Goal: Communication & Community: Answer question/provide support

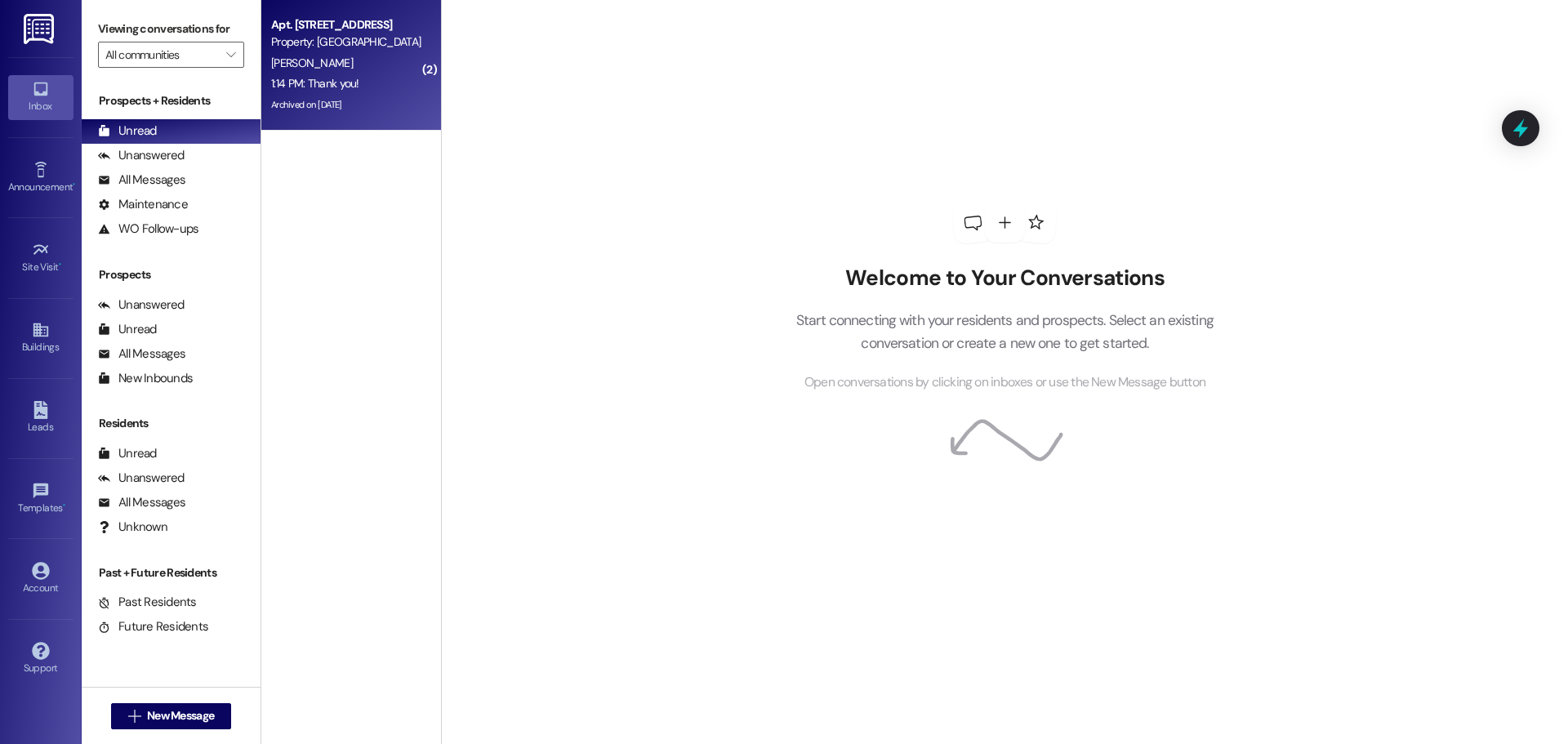
click at [336, 35] on div "Property: [GEOGRAPHIC_DATA]" at bounding box center [347, 42] width 151 height 17
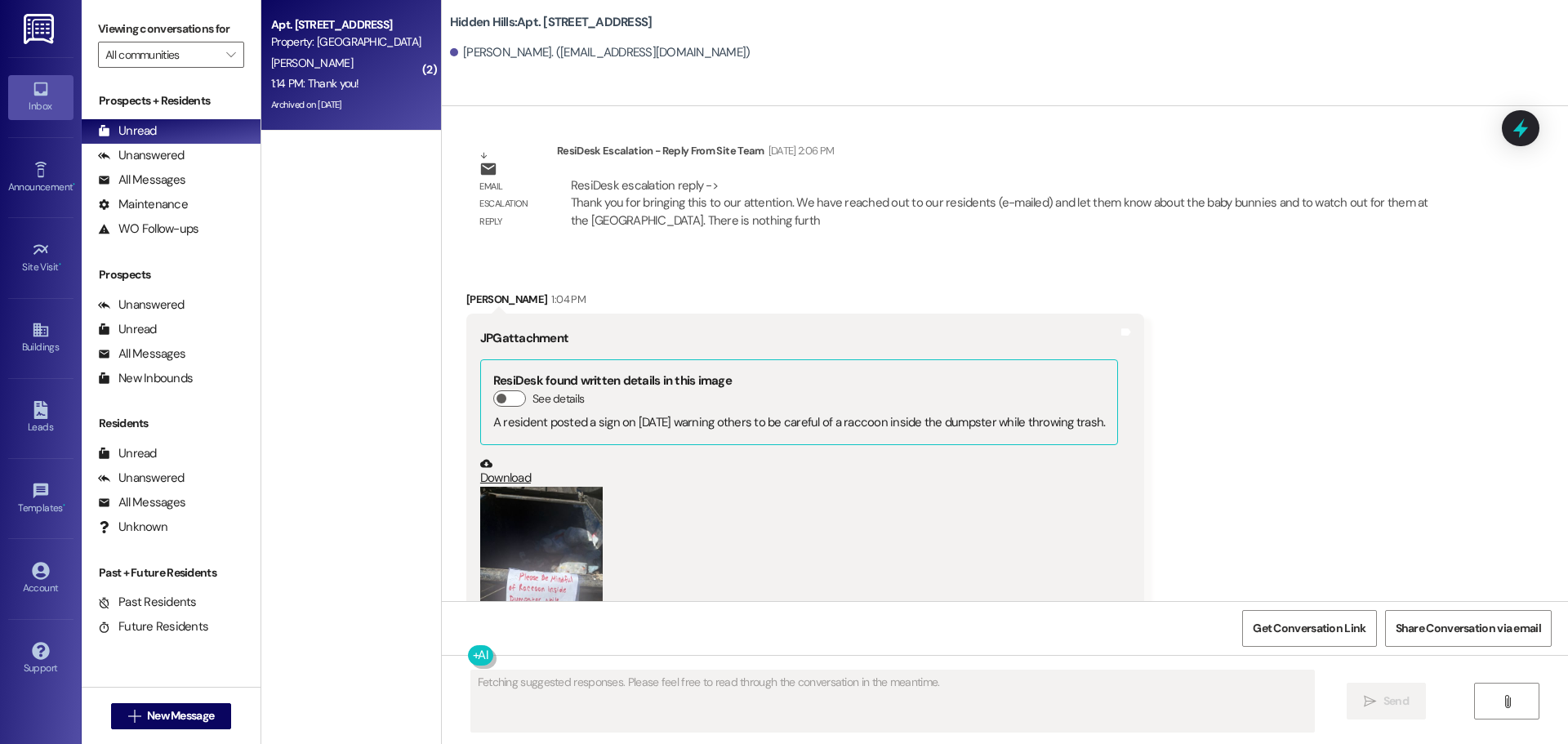
scroll to position [21289, 0]
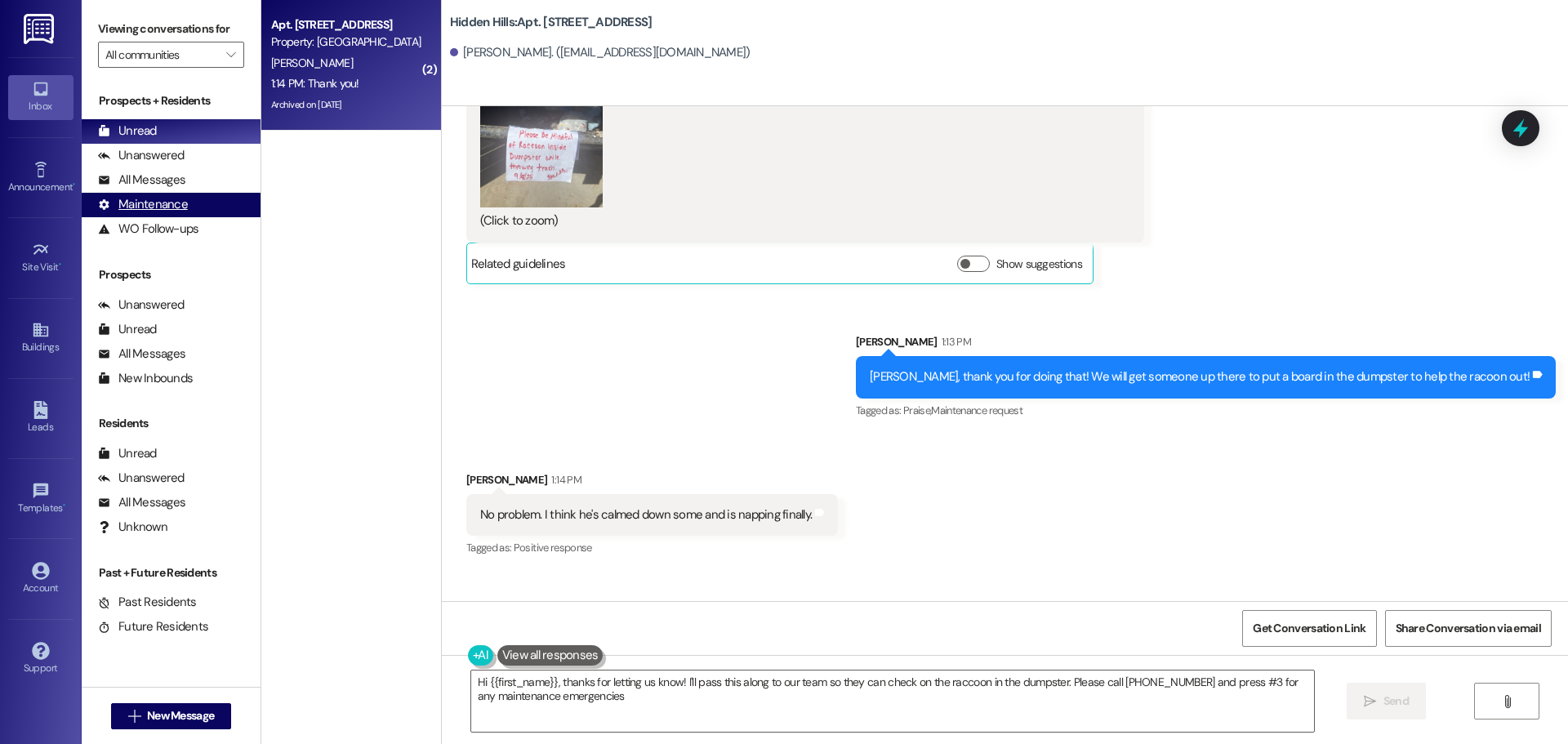
type textarea "Hi {{first_name}}, thanks for letting us know! I'll pass this along to our team…"
click at [153, 188] on div "All Messages" at bounding box center [142, 180] width 87 height 17
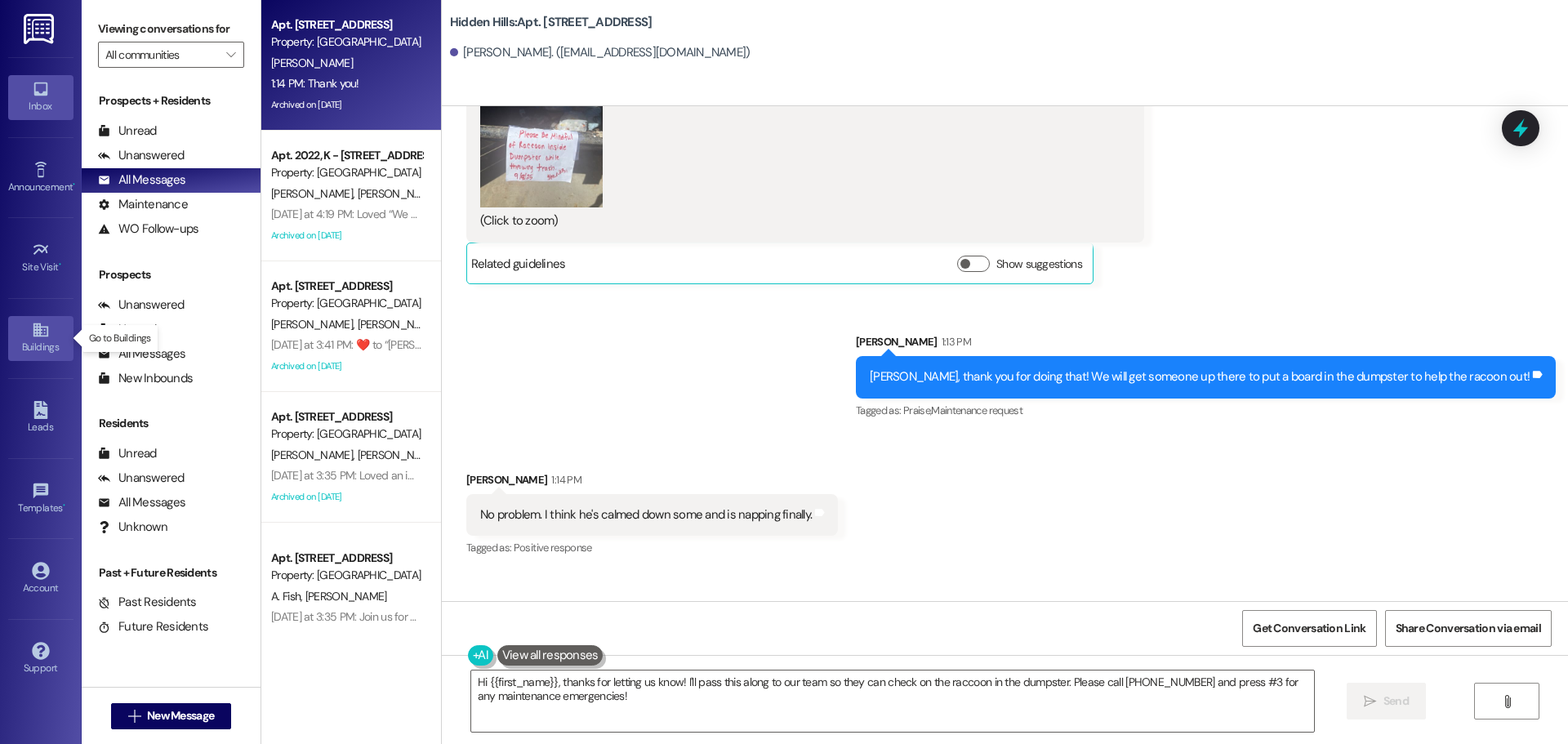
click at [48, 335] on icon at bounding box center [40, 330] width 18 height 18
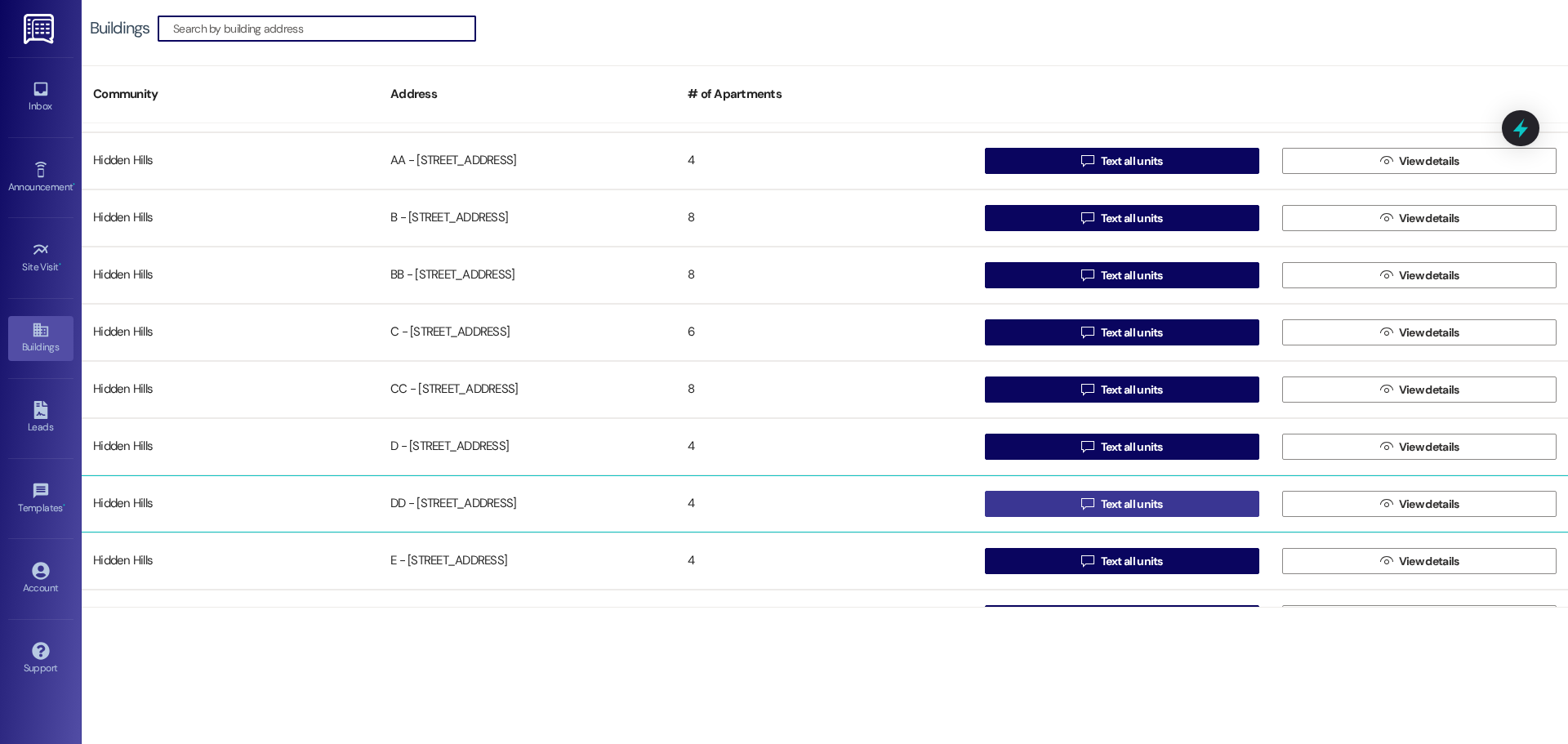
scroll to position [82, 0]
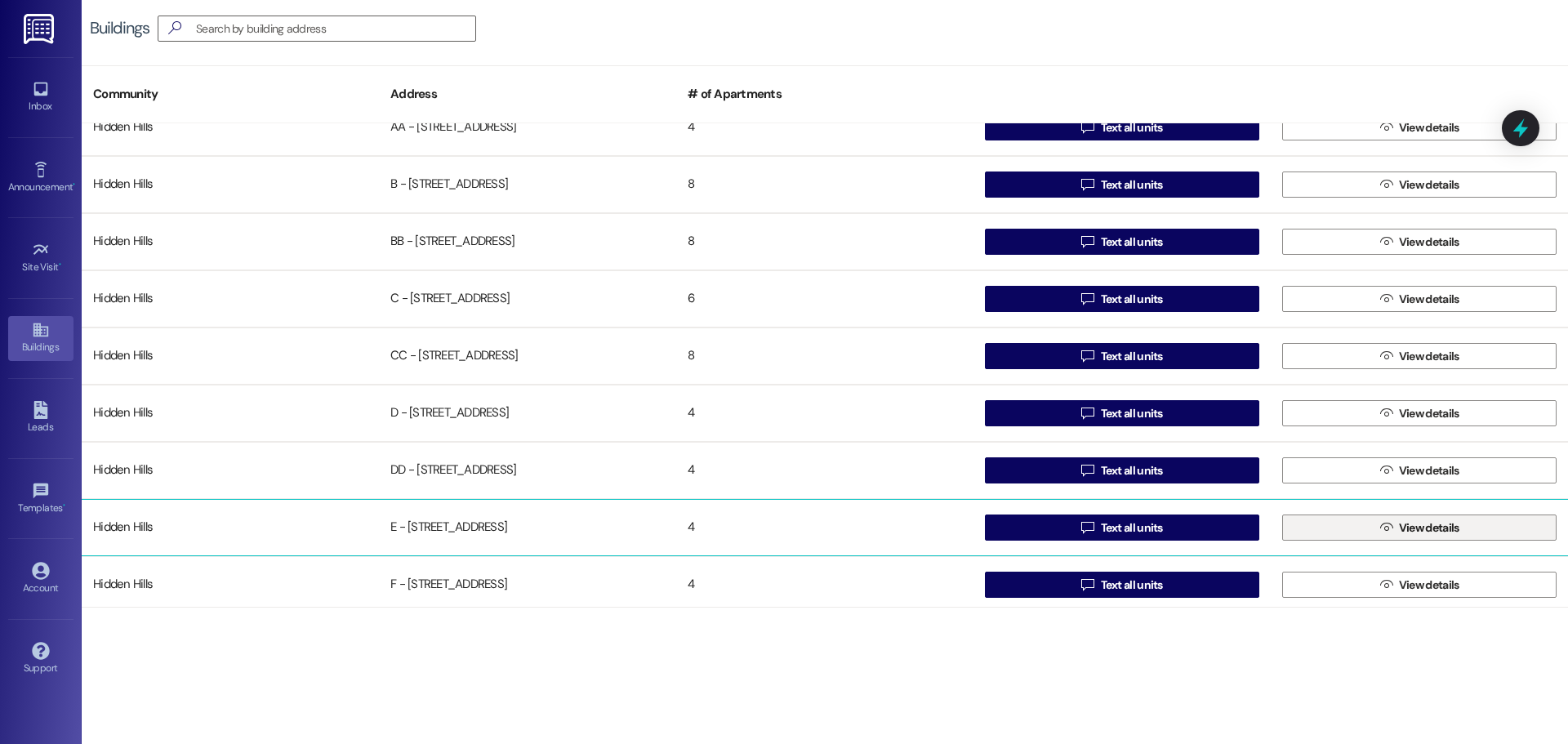
click at [1324, 517] on button " View details" at bounding box center [1420, 528] width 274 height 26
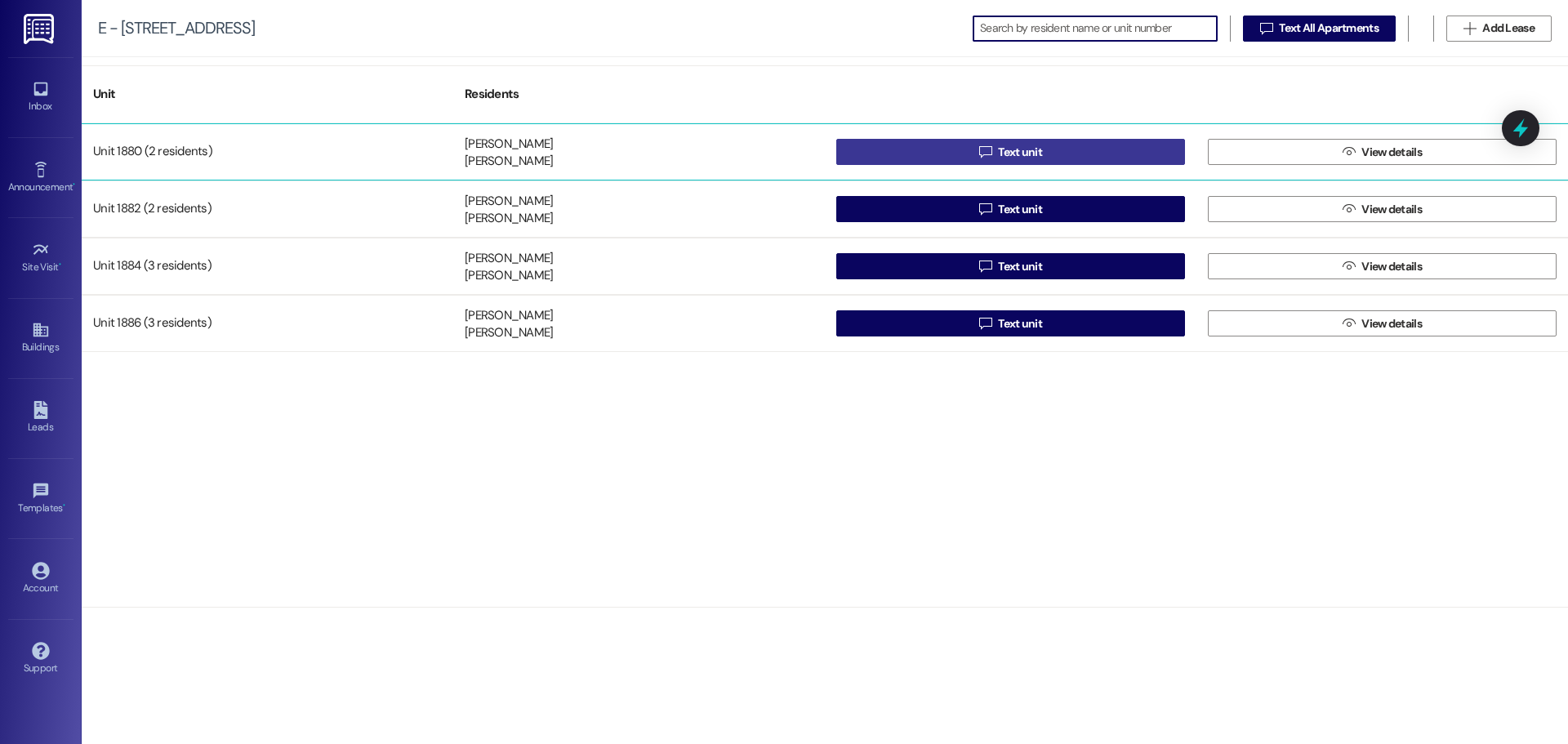
click at [988, 151] on icon "" at bounding box center [986, 151] width 12 height 13
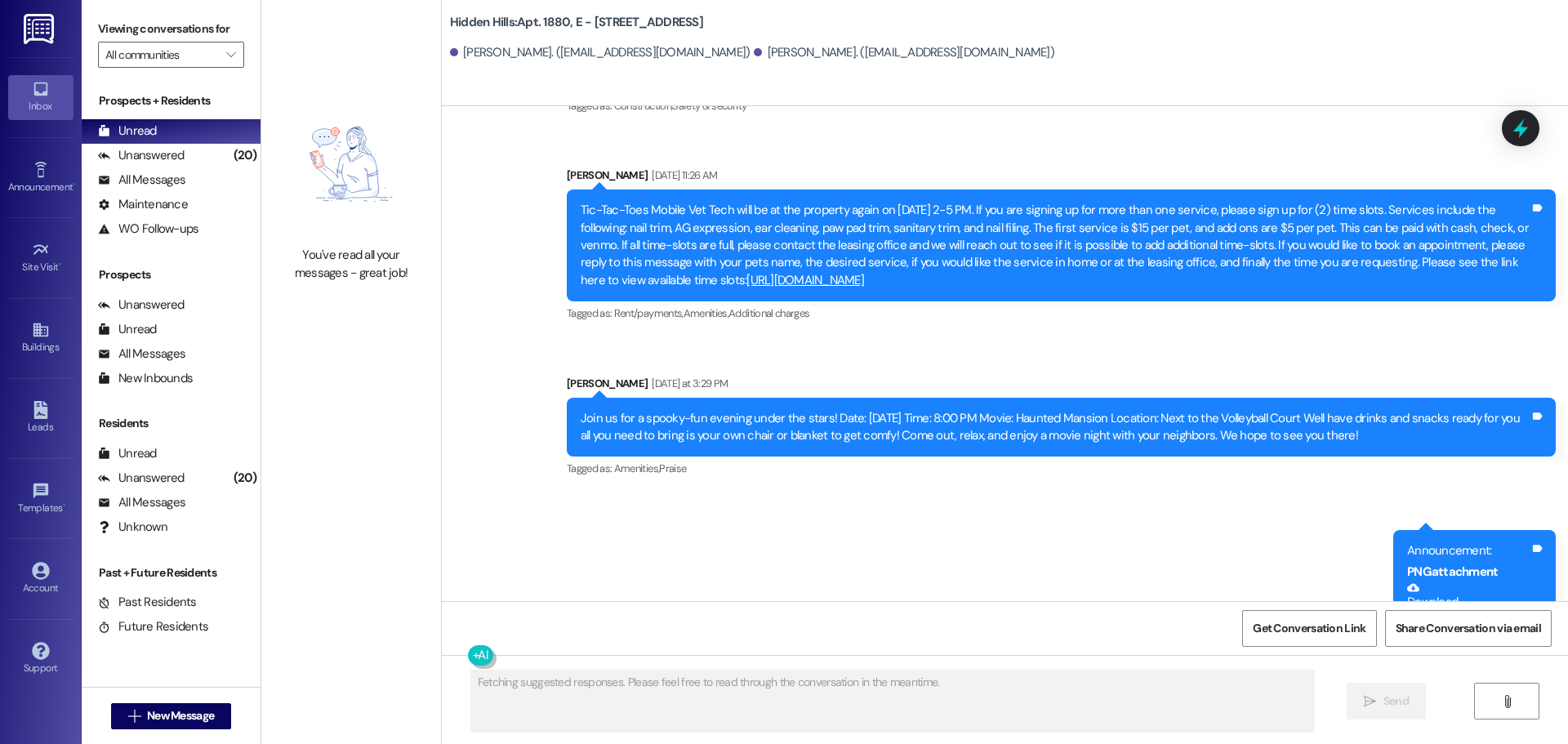
scroll to position [17158, 0]
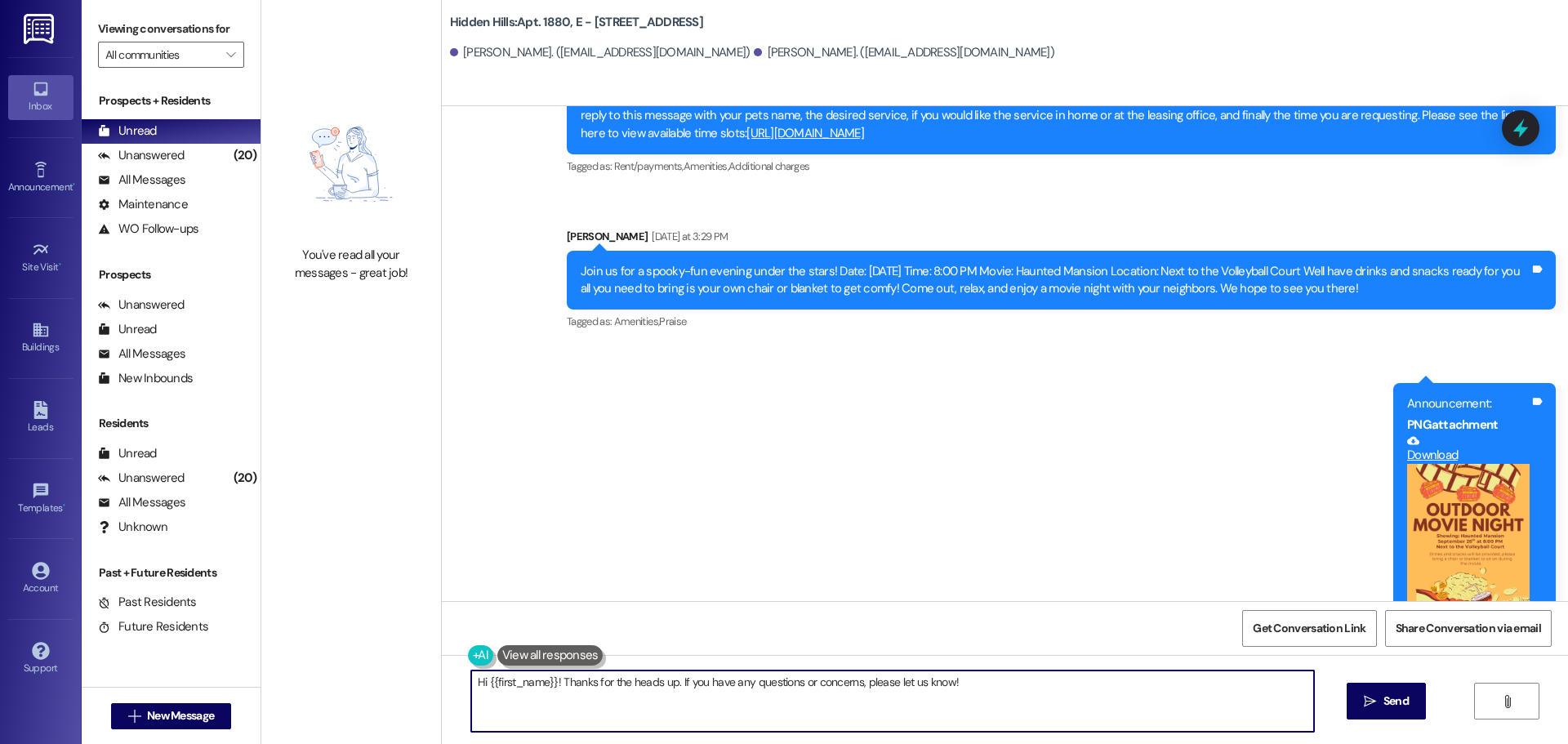
drag, startPoint x: 968, startPoint y: 683, endPoint x: 438, endPoint y: 693, distance: 530.1
click at [442, 693] on div "Hi {{first_name}}! Thanks for the heads up. If you have any questions or concer…" at bounding box center [1004, 717] width 1126 height 123
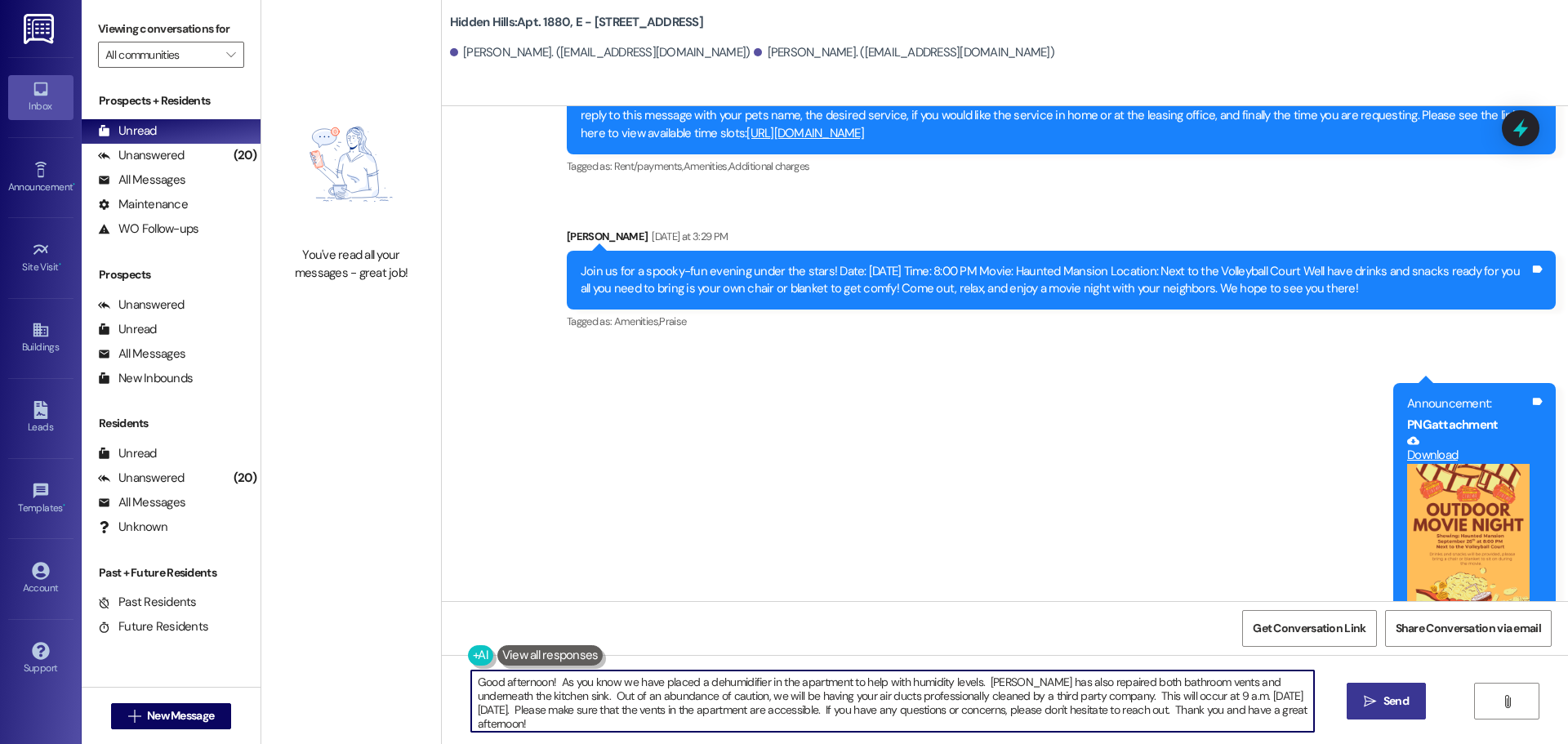
type textarea "Good afternoon! As you know we have placed a dehumidifier in the apartment to h…"
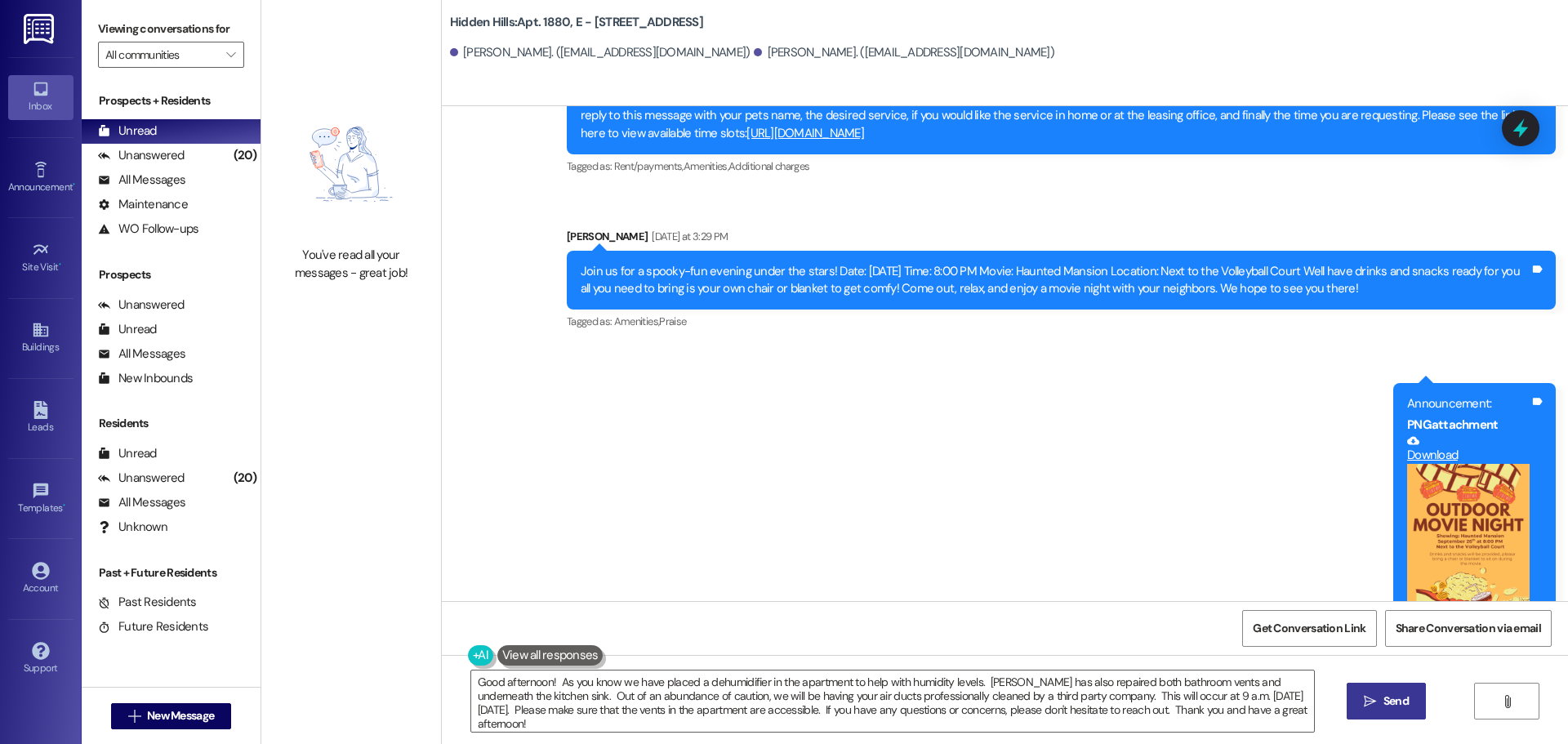
click at [1377, 696] on span " Send" at bounding box center [1386, 701] width 51 height 17
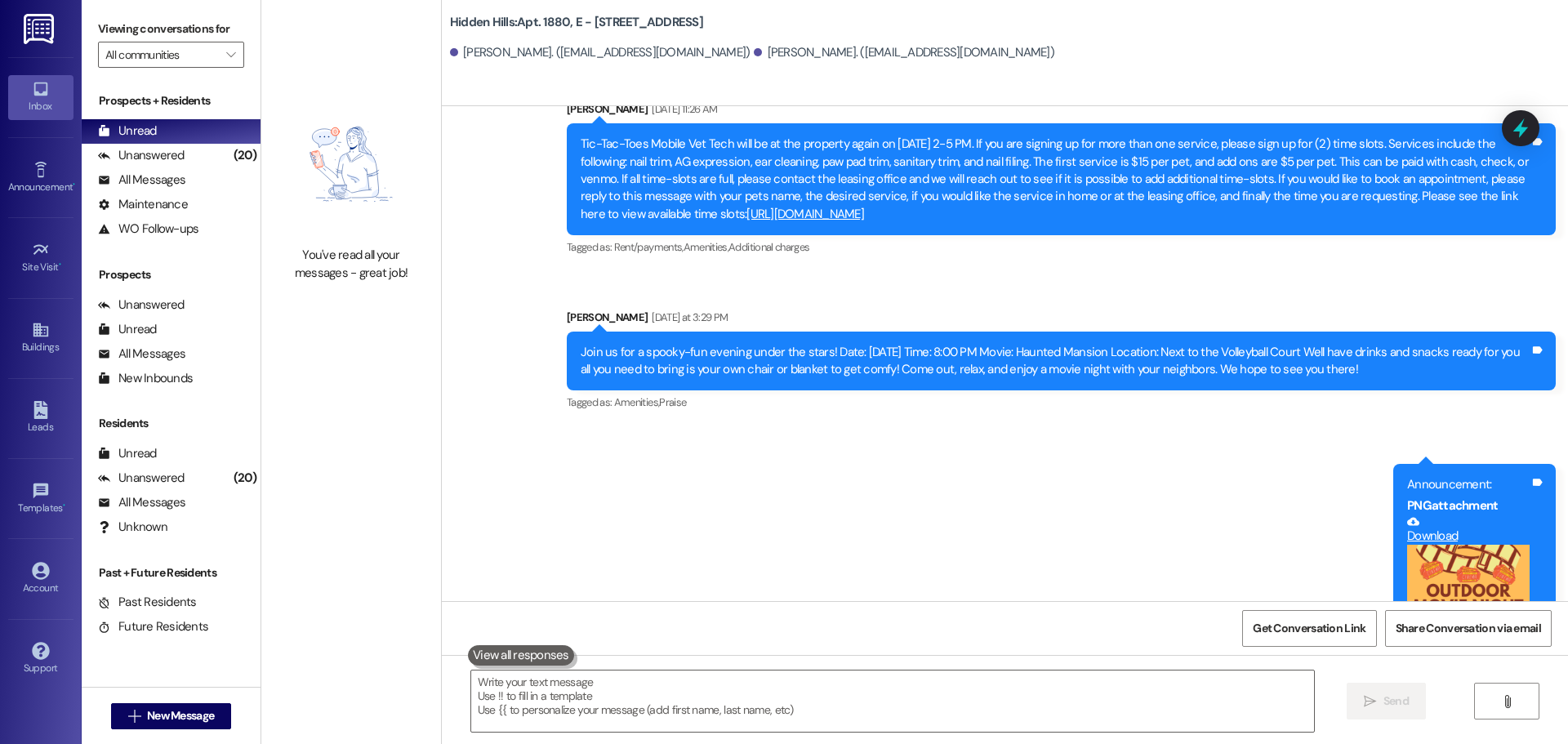
scroll to position [17308, 0]
